Goal: Information Seeking & Learning: Find specific fact

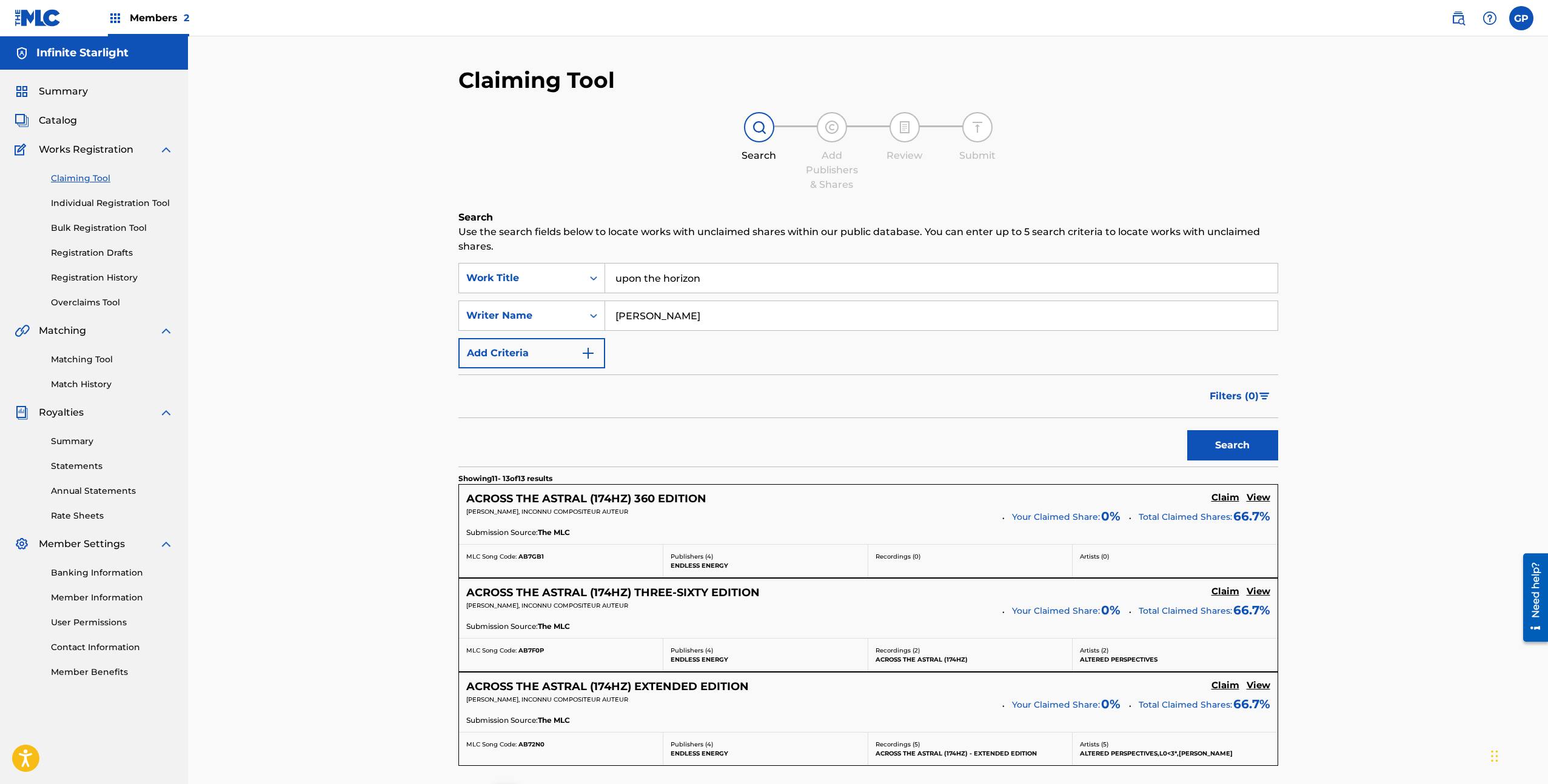
click at [687, 285] on input "upon the horizon" at bounding box center [941, 278] width 672 height 29
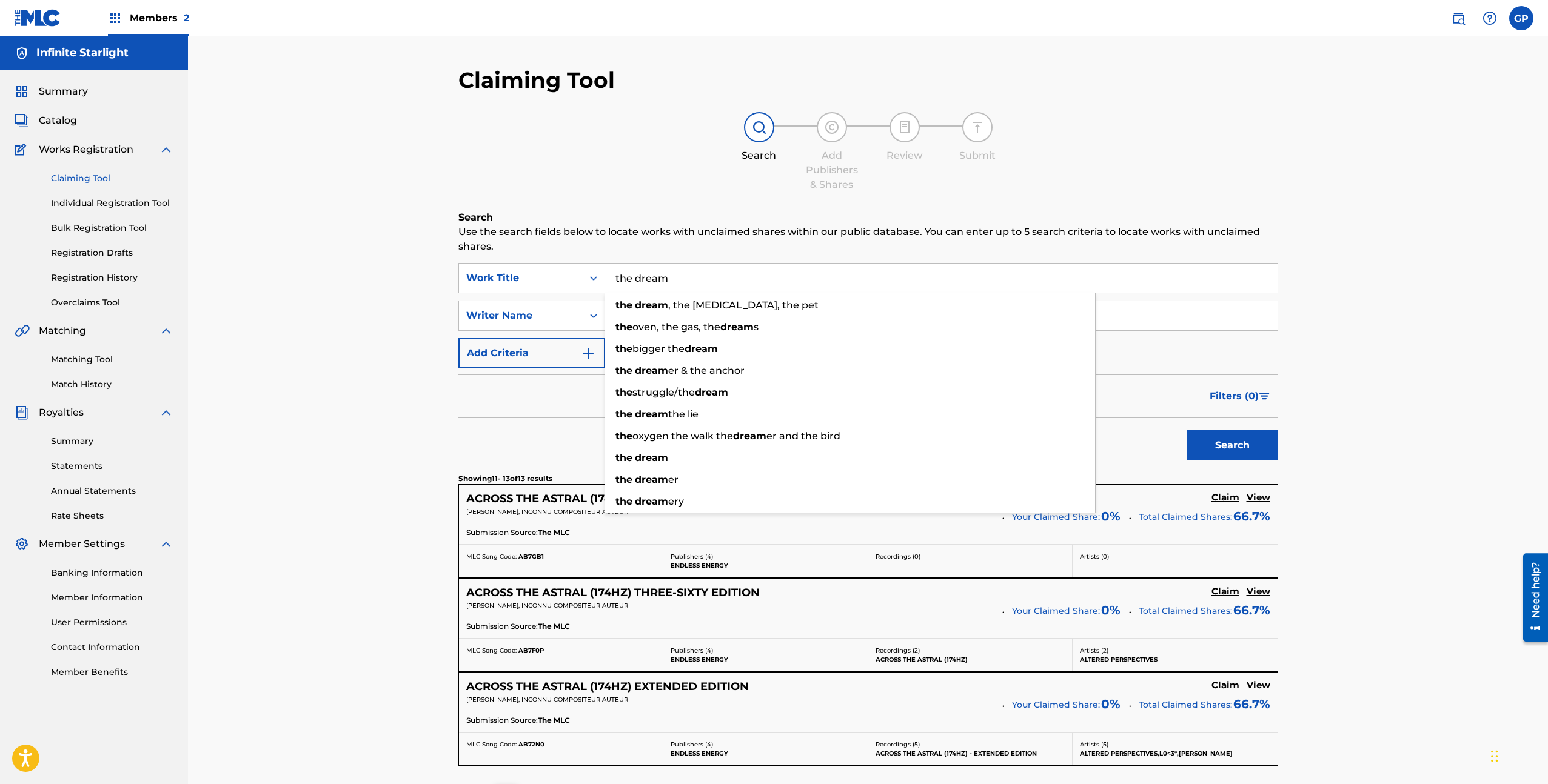
click at [1187, 431] on button "Search" at bounding box center [1233, 445] width 91 height 30
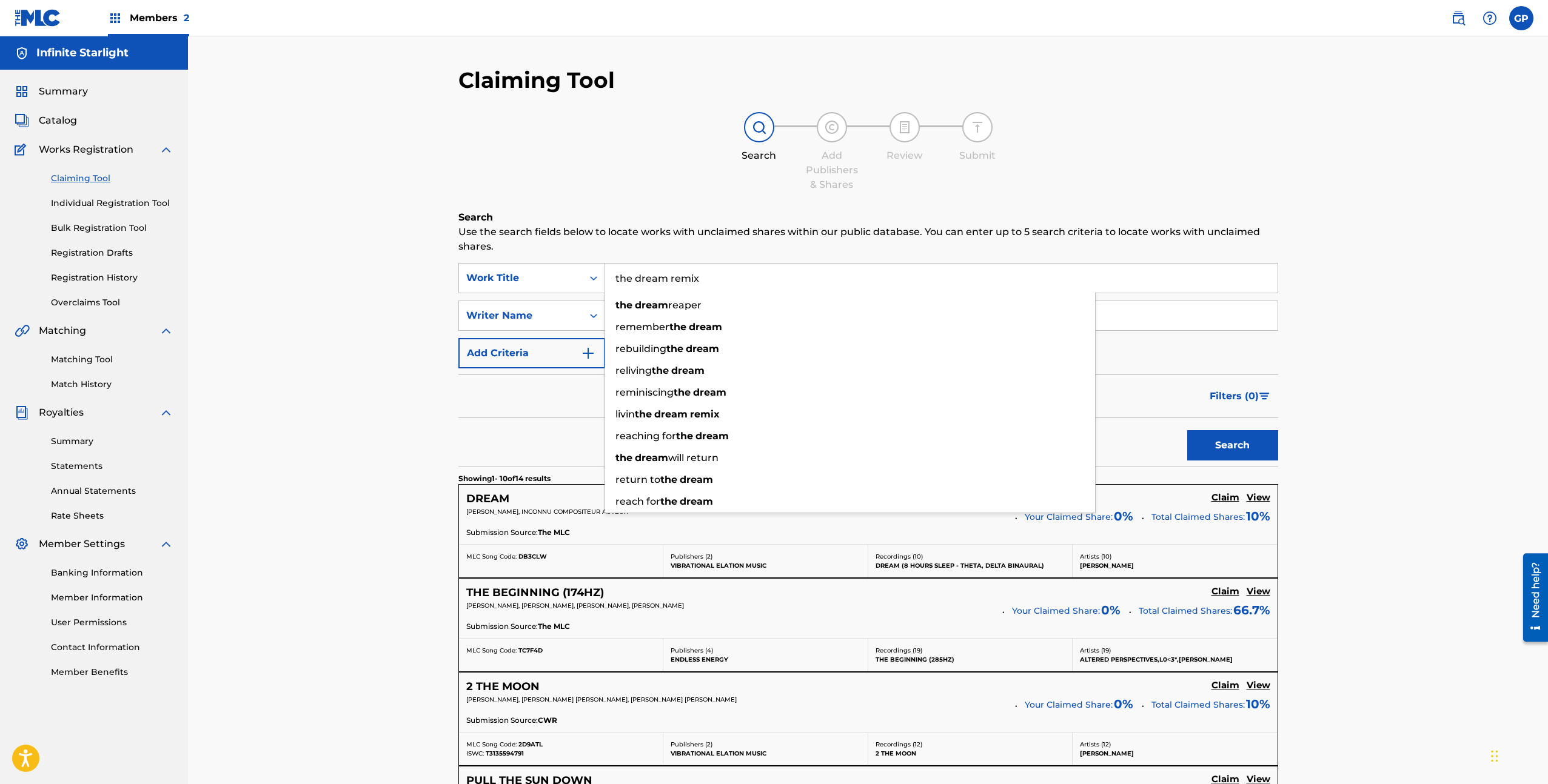
type input "the dream remix"
click at [1187, 431] on button "Search" at bounding box center [1233, 445] width 91 height 30
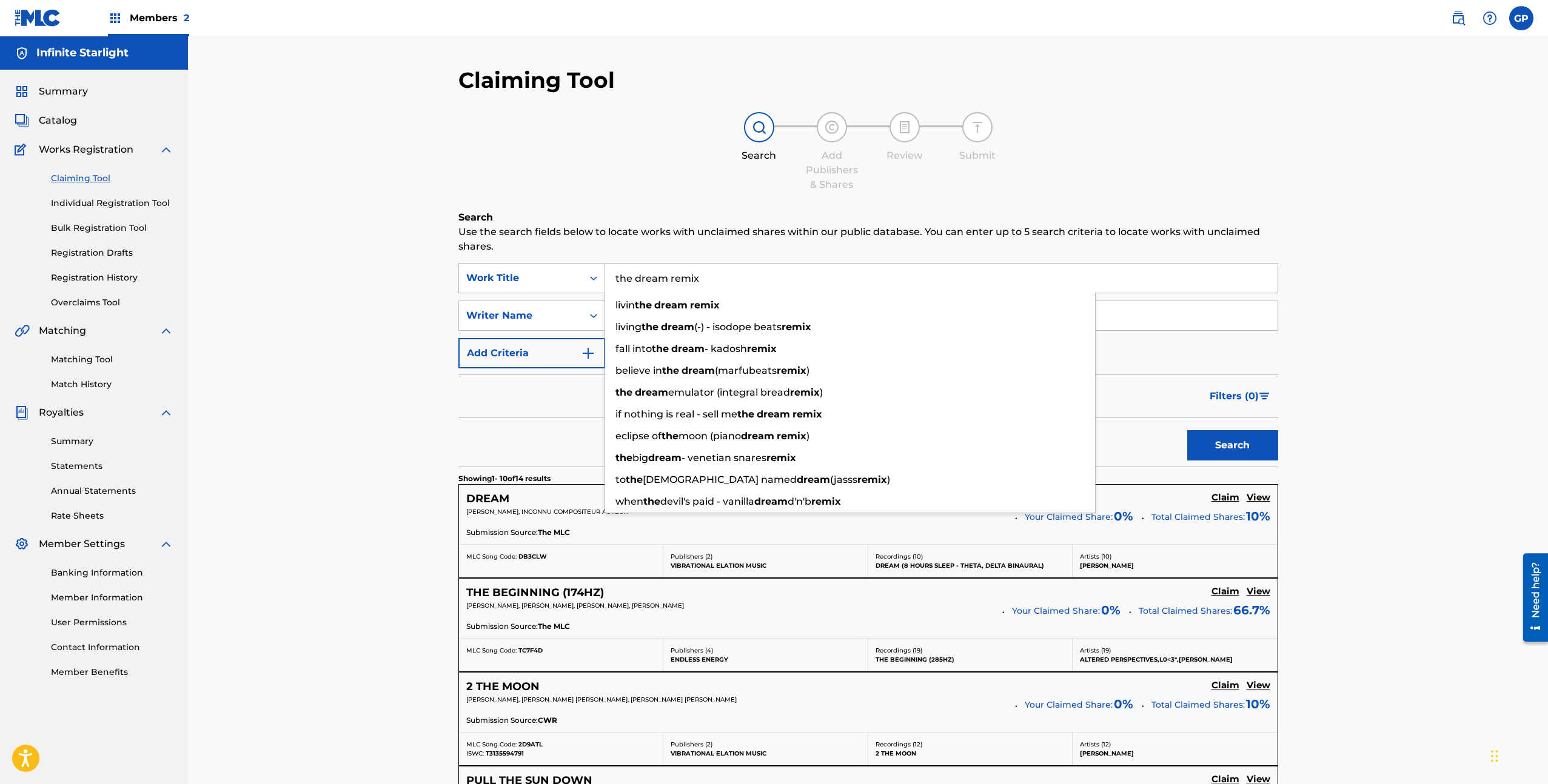
click at [356, 403] on div "Claiming Tool Search Add Publishers & Shares Review Submit Search Use the searc…" at bounding box center [868, 791] width 1360 height 1510
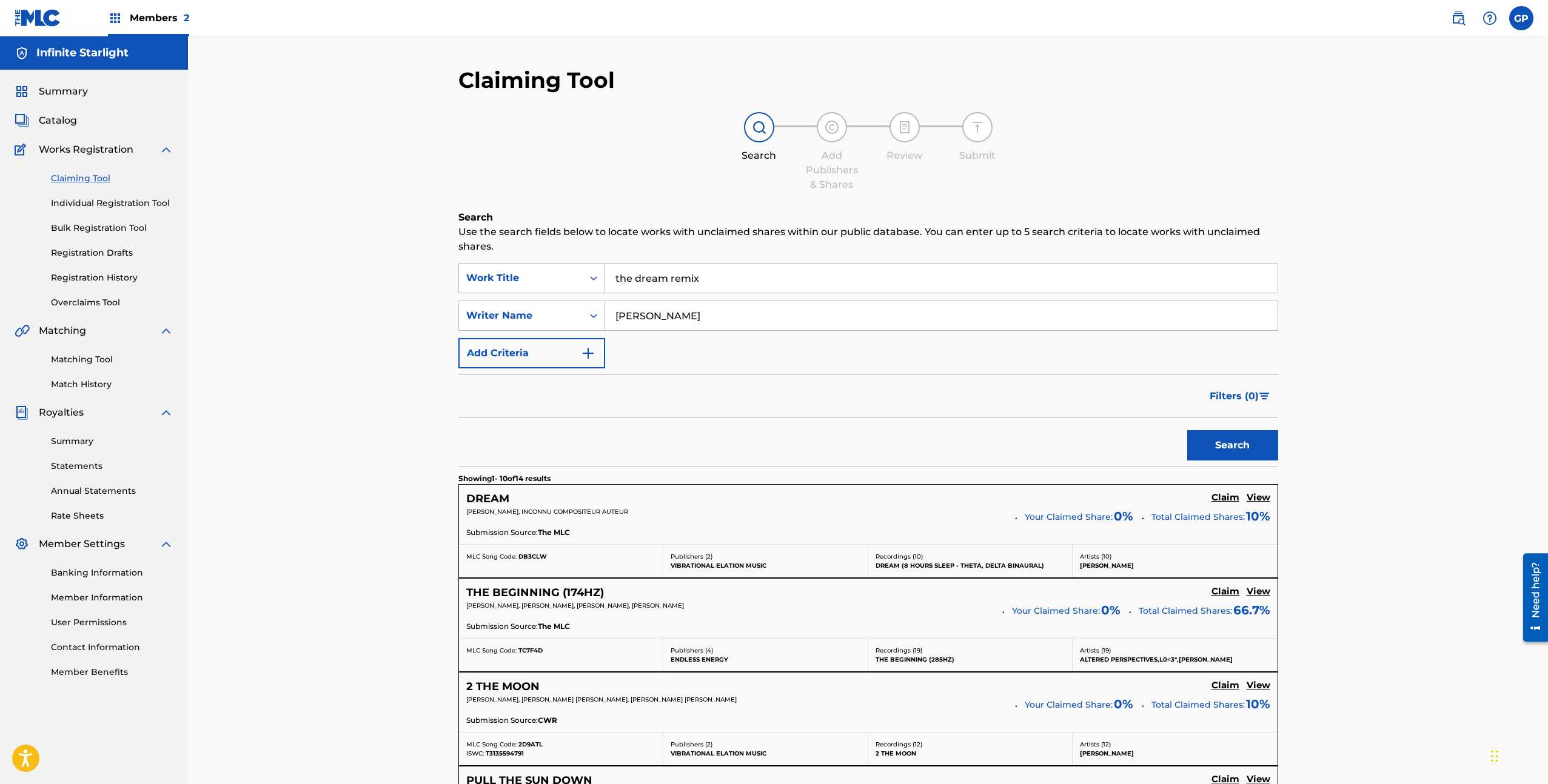
click at [708, 313] on input "[PERSON_NAME]" at bounding box center [941, 315] width 672 height 29
type input "[PERSON_NAME]"
click at [1187, 431] on button "Search" at bounding box center [1233, 445] width 91 height 30
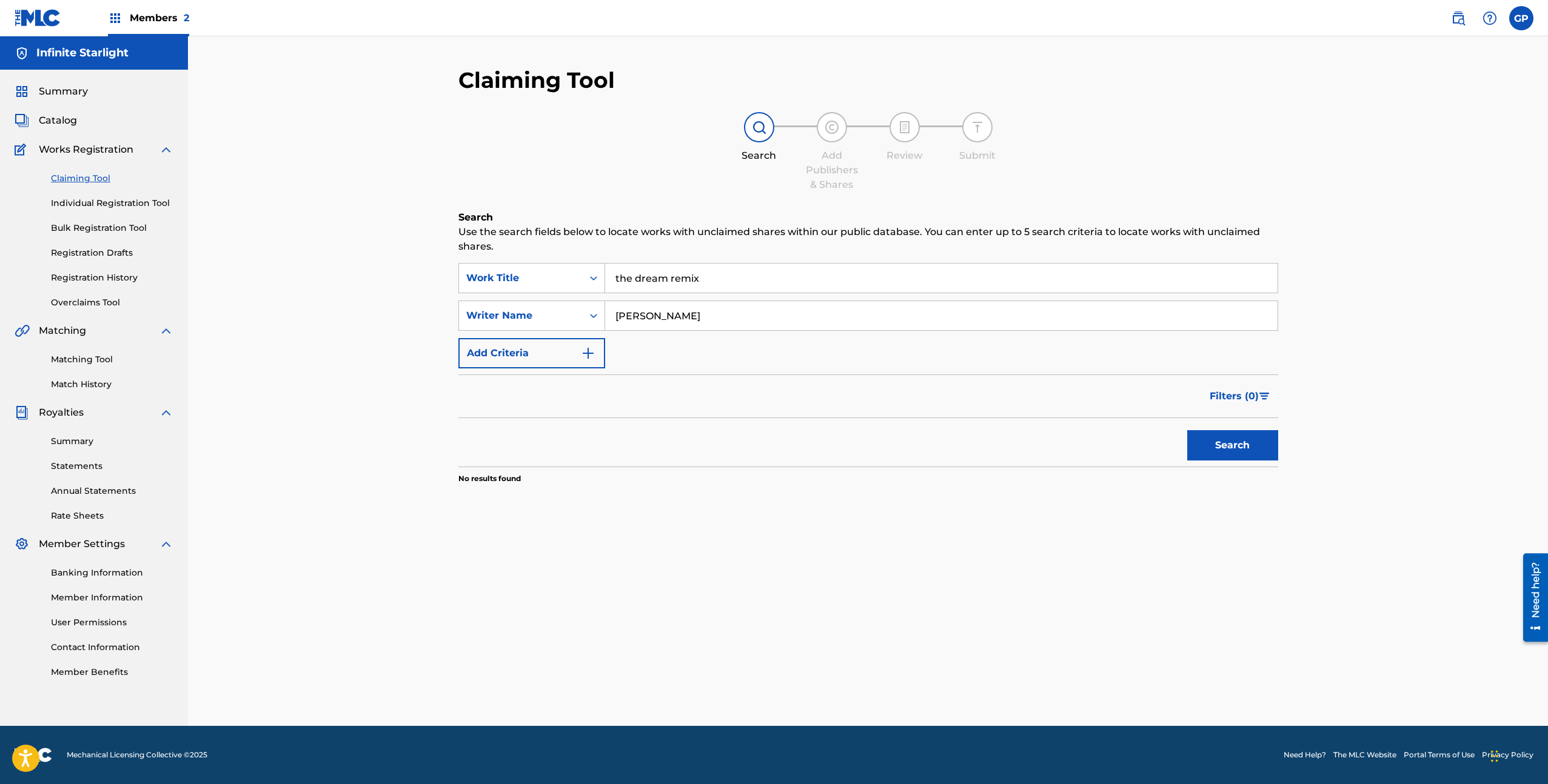
click at [662, 274] on input "the dream remix" at bounding box center [941, 278] width 672 height 29
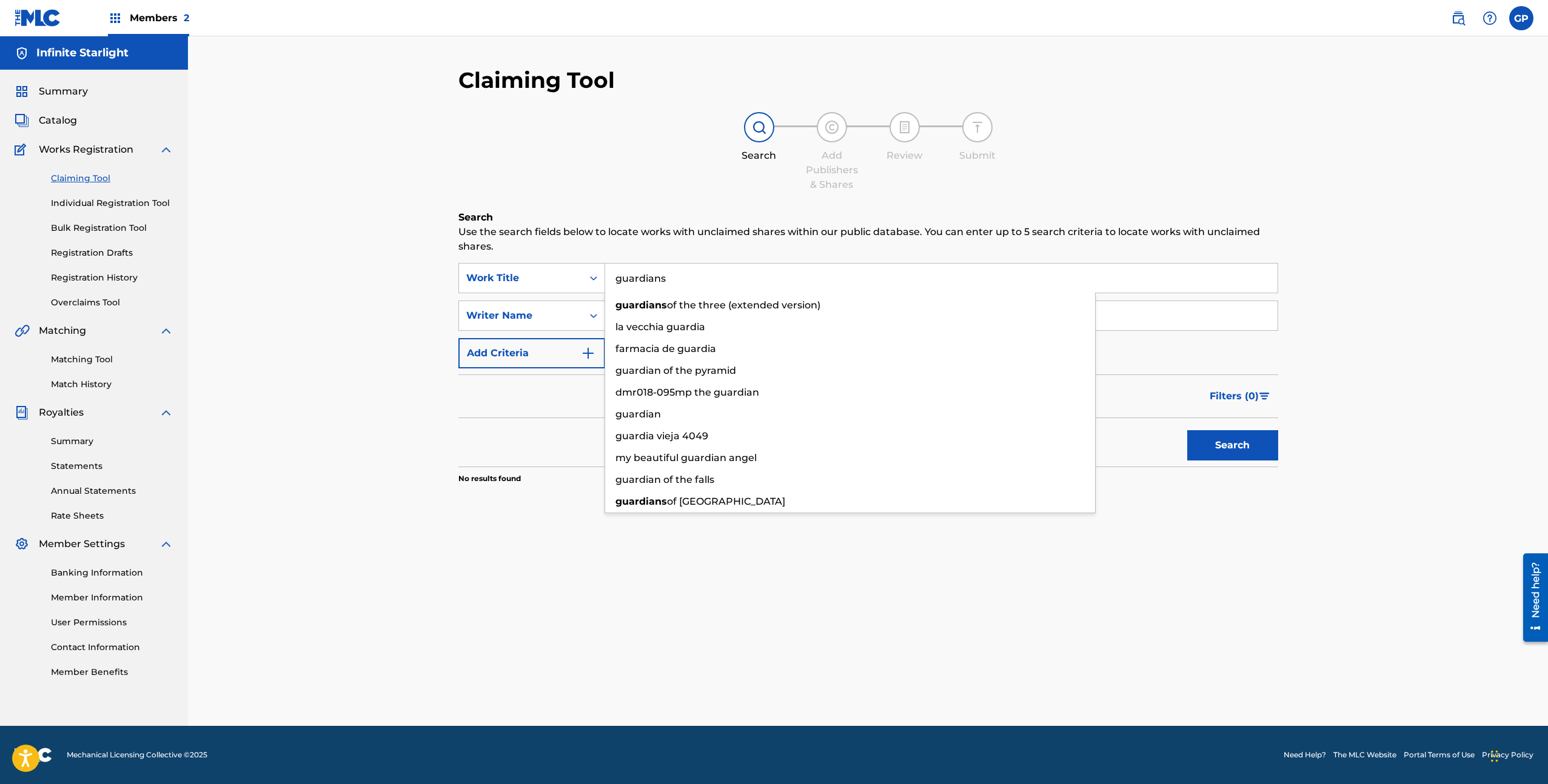
type input "guardians"
click at [1187, 431] on button "Search" at bounding box center [1233, 445] width 91 height 30
click at [329, 261] on div "Claiming Tool Search Add Publishers & Shares Review Submit Search Use the searc…" at bounding box center [868, 381] width 1360 height 689
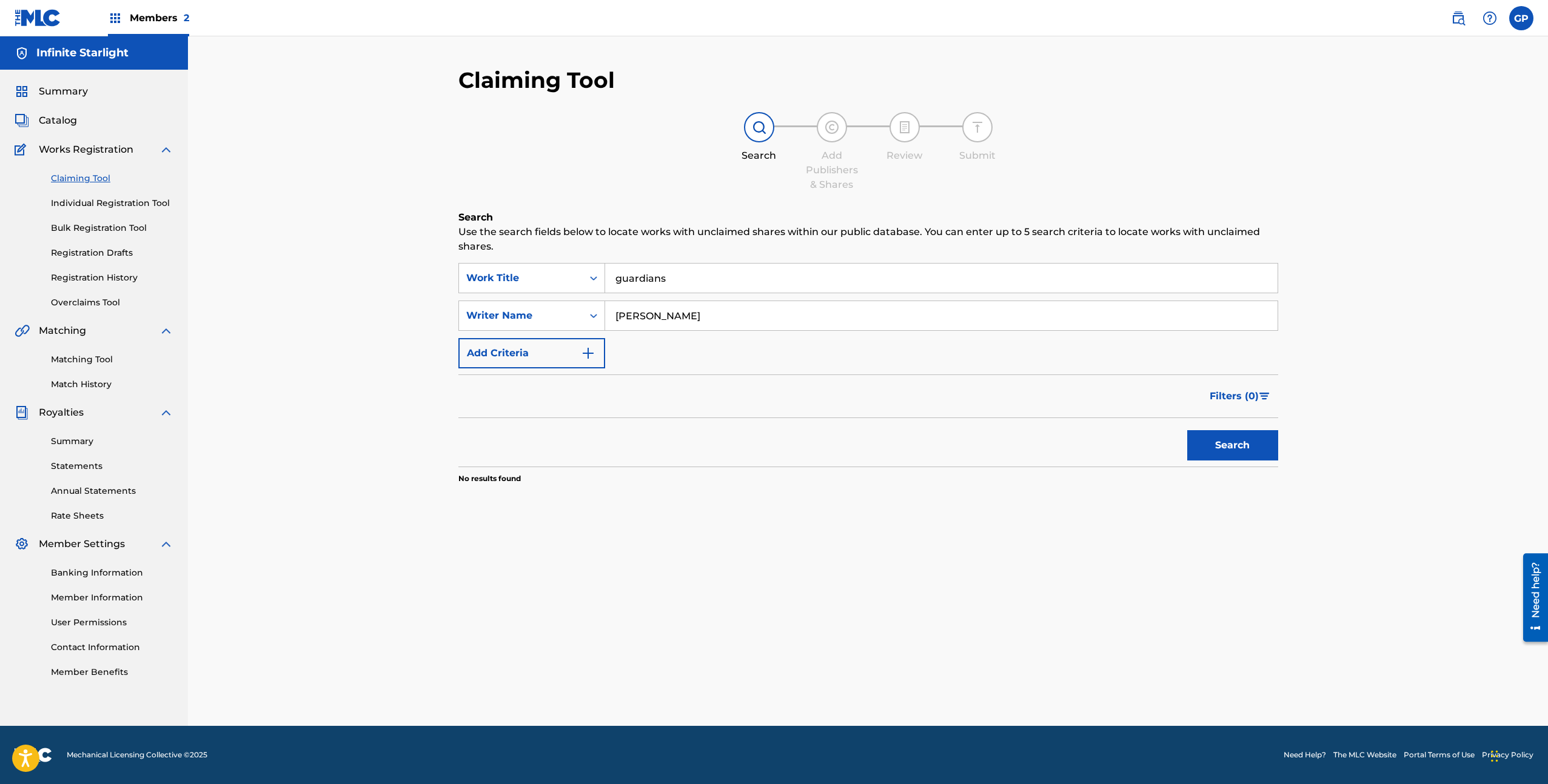
click at [714, 318] on input "[PERSON_NAME]" at bounding box center [941, 315] width 672 height 29
click at [1187, 431] on button "Search" at bounding box center [1233, 445] width 91 height 30
click at [720, 319] on input "[PERSON_NAME]" at bounding box center [941, 315] width 672 height 29
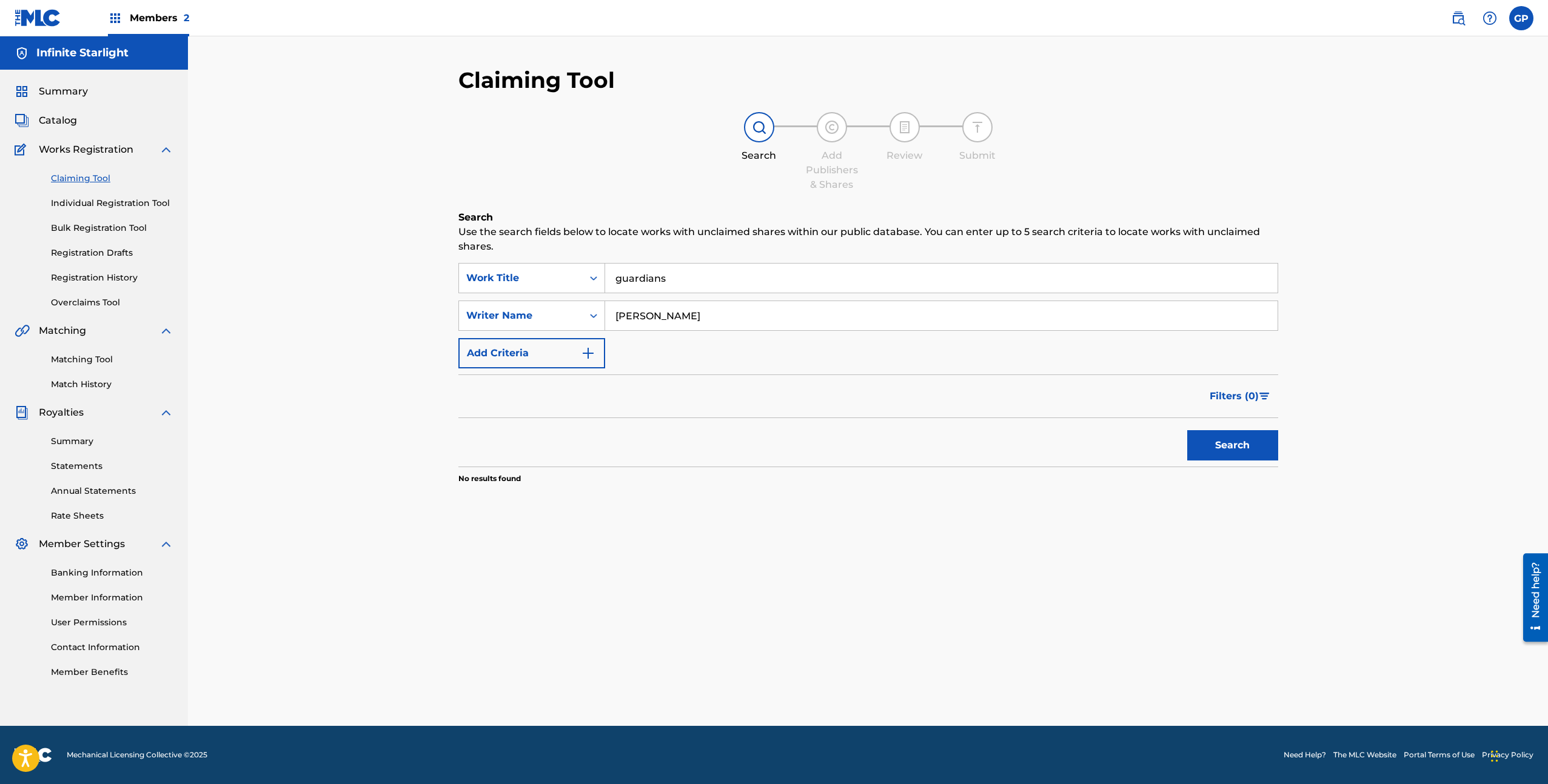
click at [720, 319] on input "[PERSON_NAME]" at bounding box center [941, 315] width 672 height 29
type input "[PERSON_NAME]"
click at [1187, 431] on button "Search" at bounding box center [1233, 445] width 91 height 30
